Goal: Task Accomplishment & Management: Manage account settings

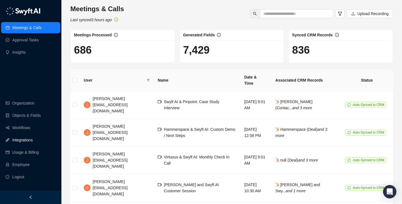
click at [32, 141] on link "Integrations" at bounding box center [22, 139] width 20 height 11
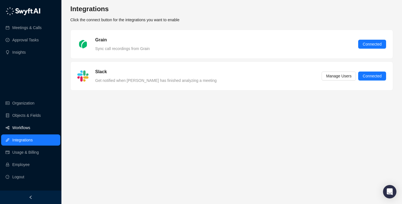
click at [30, 127] on link "Workflows" at bounding box center [21, 127] width 18 height 11
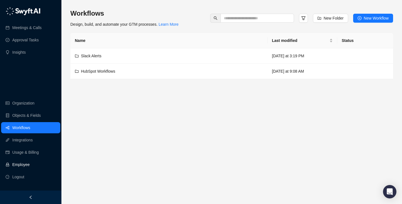
click at [30, 169] on link "Employee" at bounding box center [20, 164] width 17 height 11
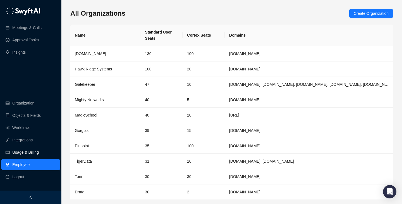
click at [33, 153] on link "Usage & Billing" at bounding box center [25, 151] width 26 height 11
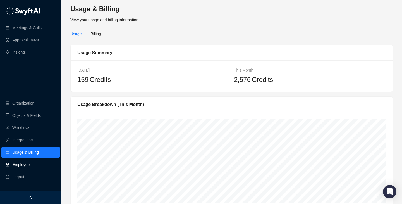
click at [30, 163] on link "Employee" at bounding box center [20, 164] width 17 height 11
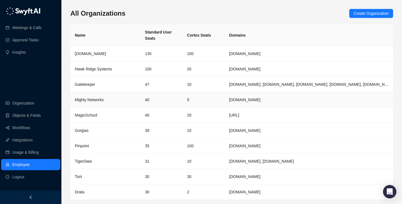
scroll to position [18, 0]
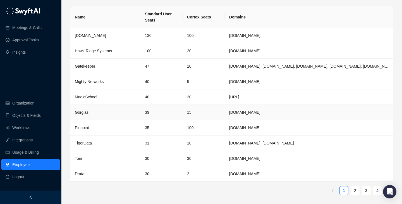
click at [194, 114] on td "15" at bounding box center [203, 112] width 42 height 15
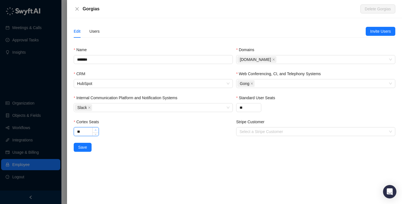
click at [93, 130] on span "Increase Value" at bounding box center [95, 129] width 6 height 5
type input "**"
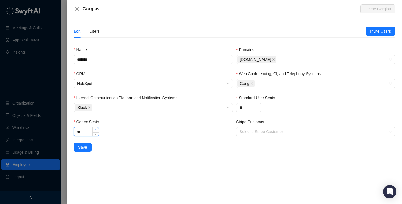
click at [93, 130] on span "Increase Value" at bounding box center [95, 129] width 6 height 5
click at [81, 151] on button "Save" at bounding box center [83, 146] width 18 height 9
